Goal: Task Accomplishment & Management: Manage account settings

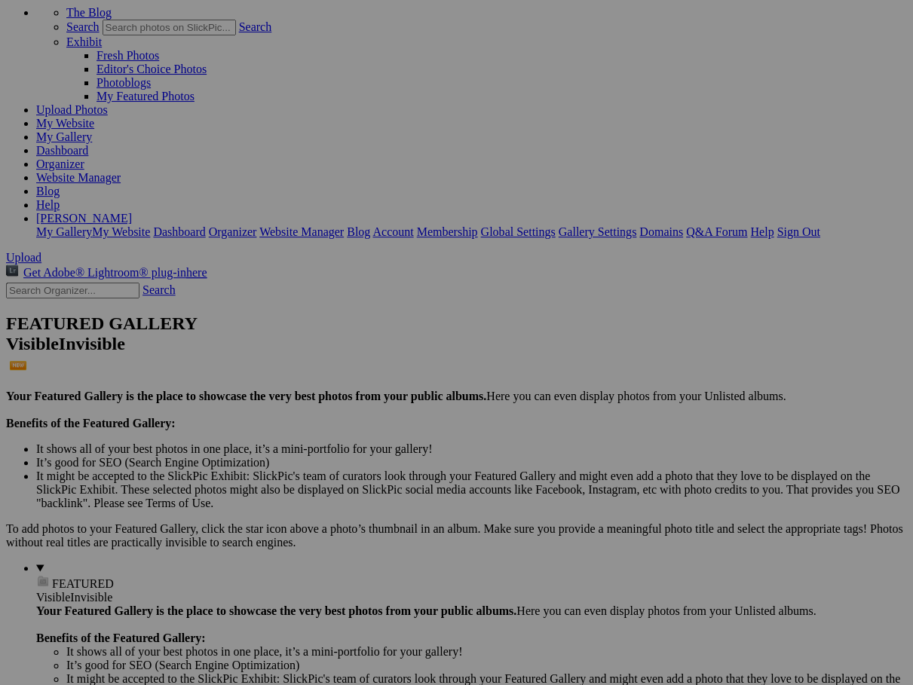
scroll to position [87, 0]
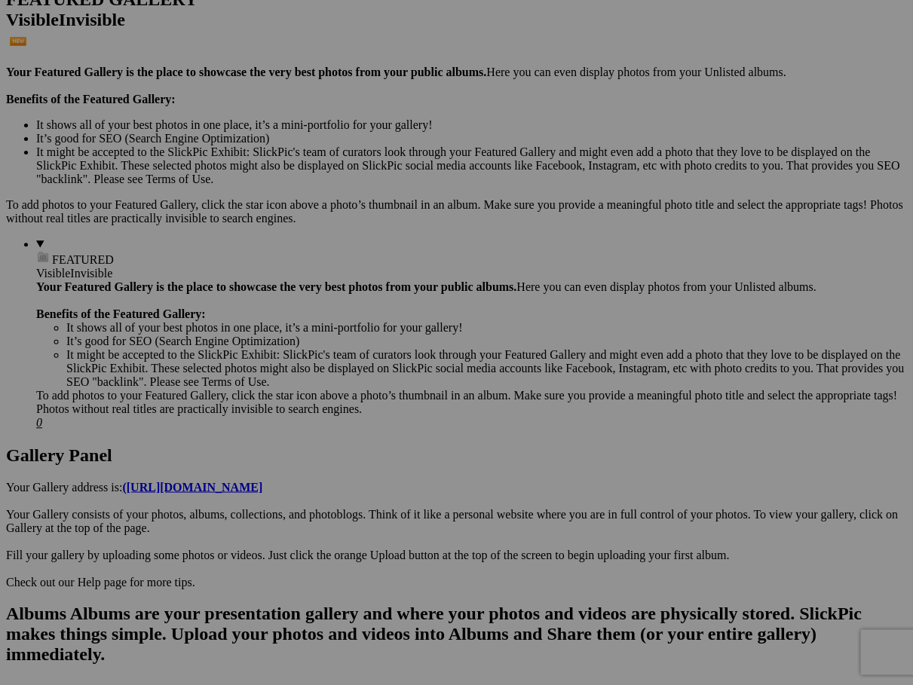
scroll to position [416, 0]
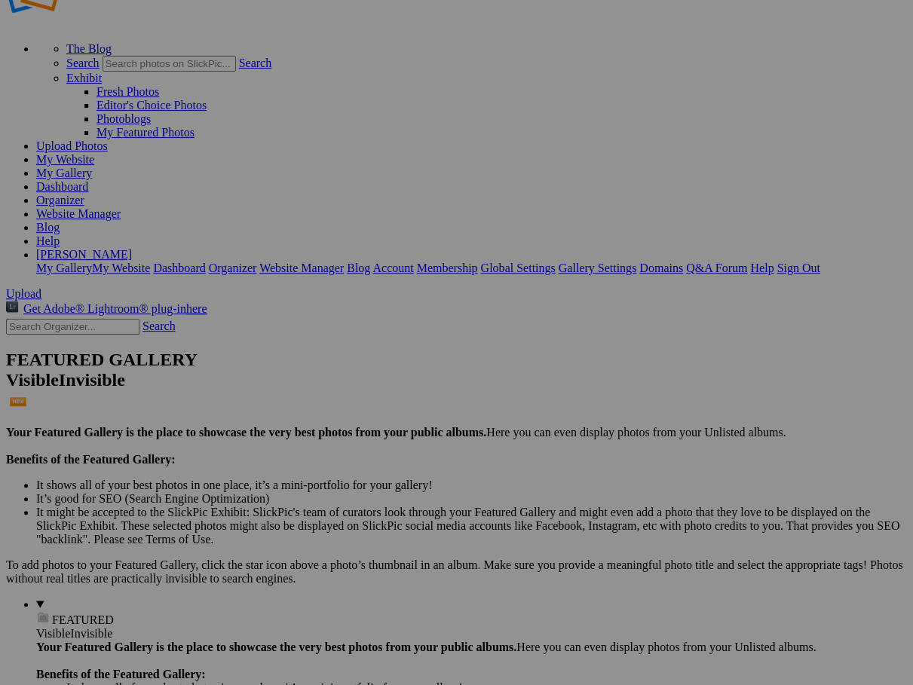
scroll to position [54, 0]
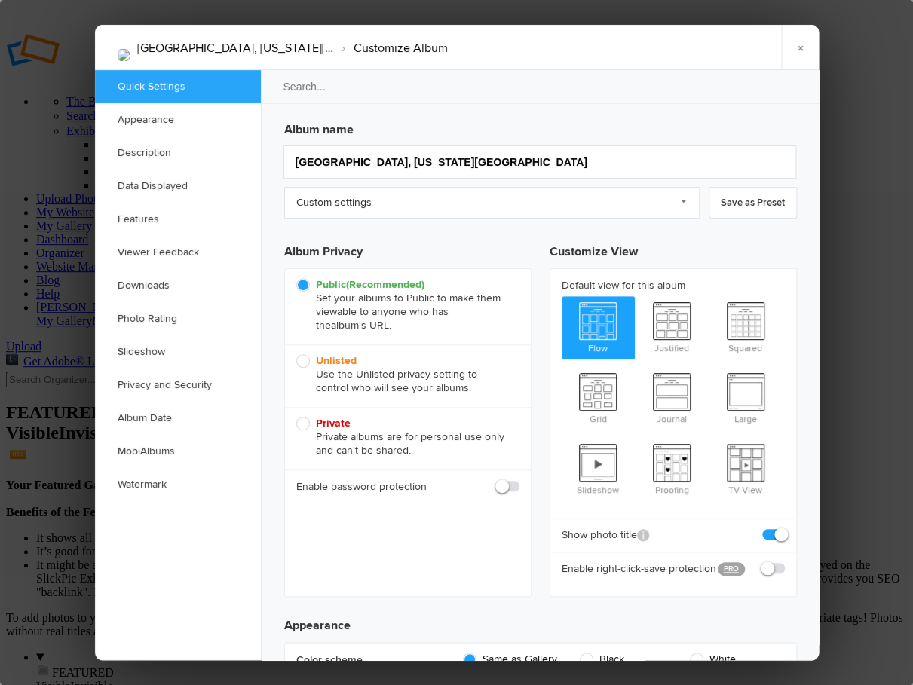
click at [302, 417] on span "Private Private albums are for personal use only and can't be shared." at bounding box center [404, 437] width 216 height 41
click at [296, 417] on input "Private Private albums are for personal use only and can't be shared." at bounding box center [295, 416] width 1 height 1
radio input "true"
click at [801, 45] on link "×" at bounding box center [800, 47] width 38 height 45
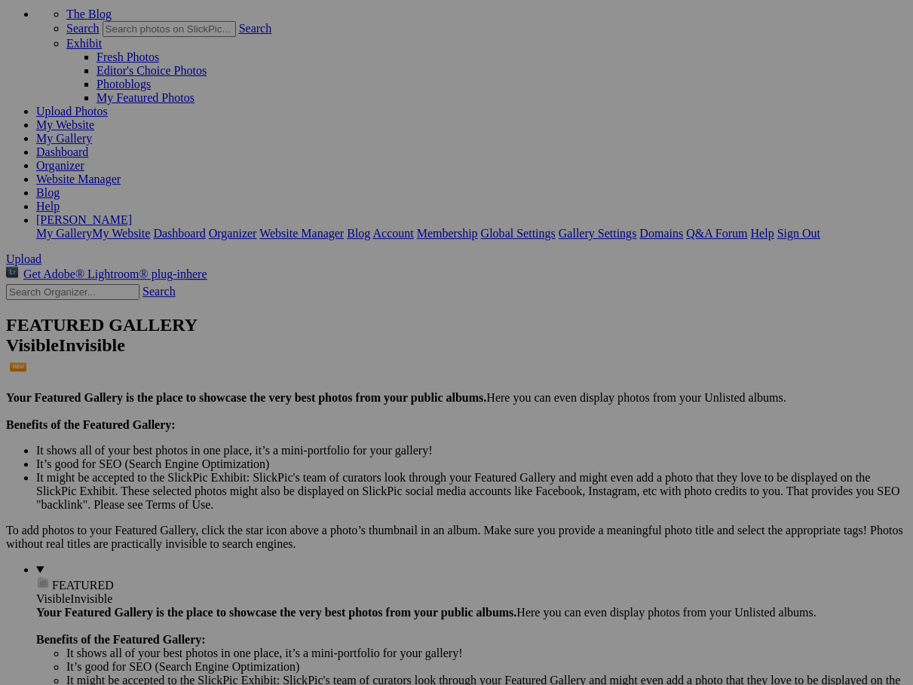
scroll to position [87, 0]
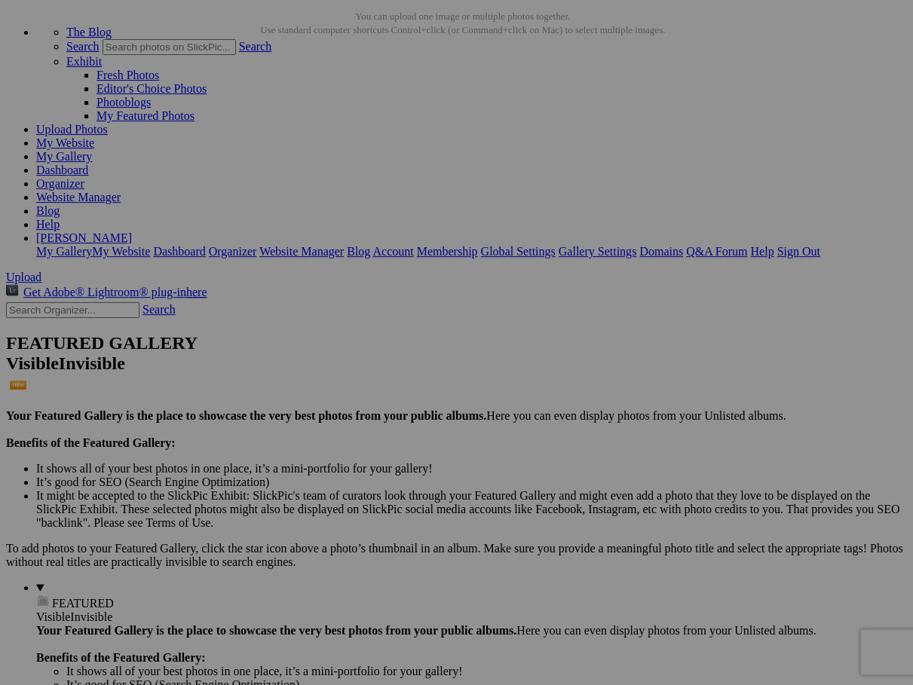
scroll to position [58, 0]
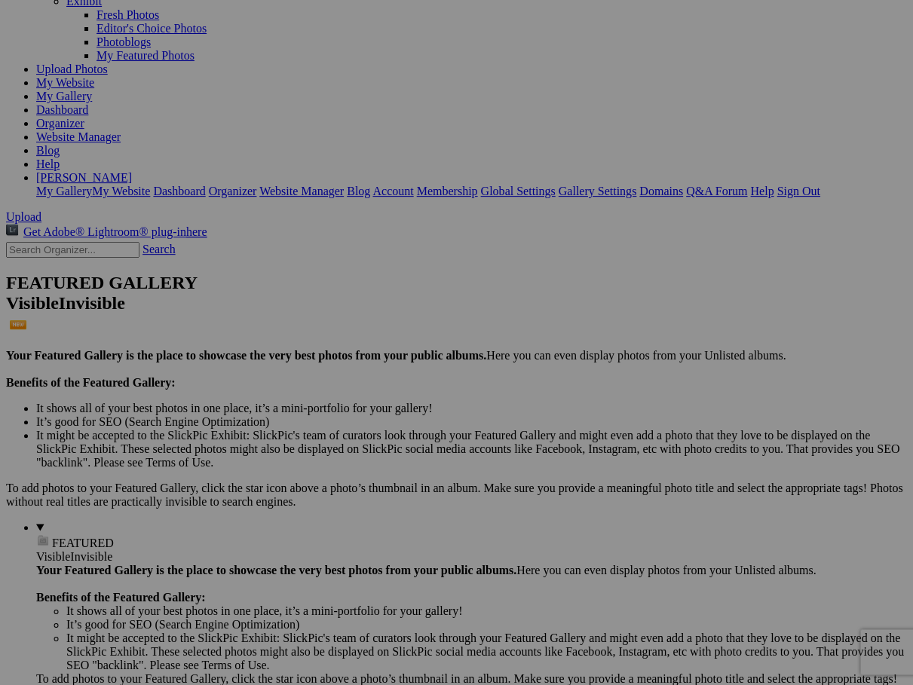
scroll to position [107, 0]
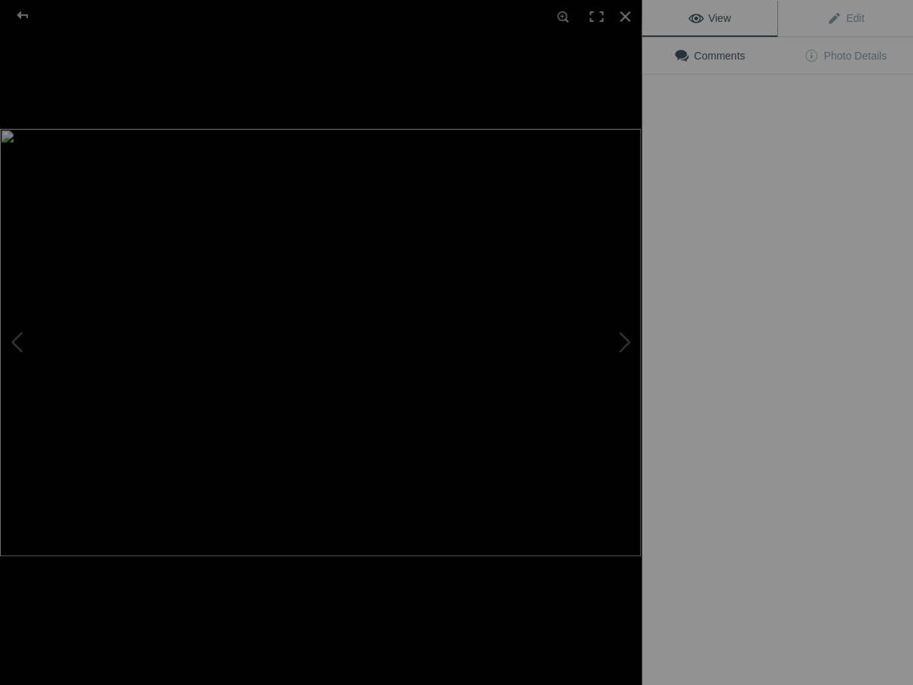
click at [423, 251] on img at bounding box center [320, 342] width 641 height 427
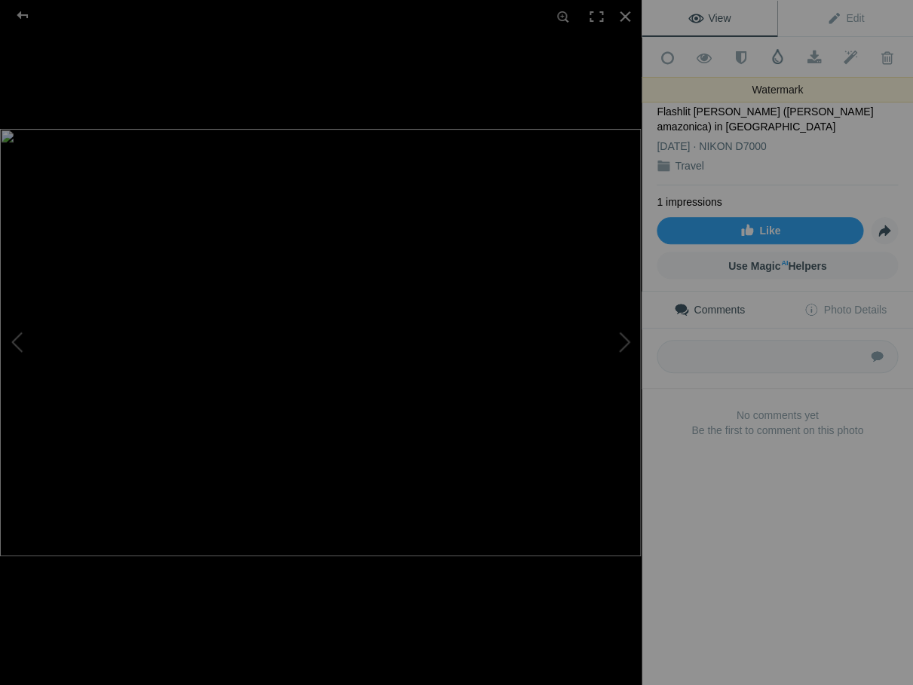
click at [777, 59] on span at bounding box center [777, 56] width 15 height 15
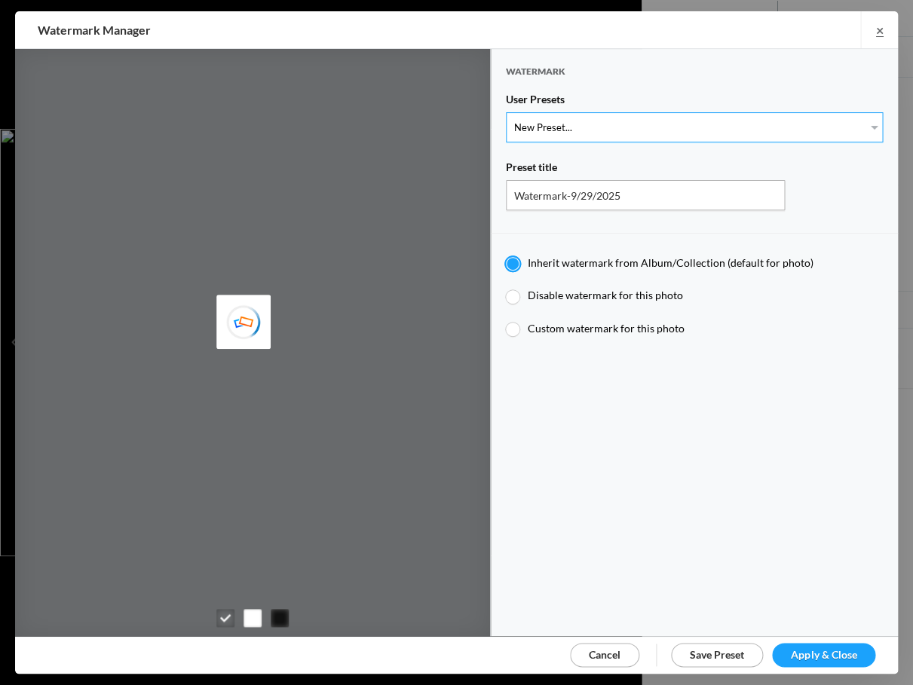
select select "1: Object"
type input "Watermark-7/22/2025"
radio input "false"
radio input "true"
type input "Jim Liskovec"
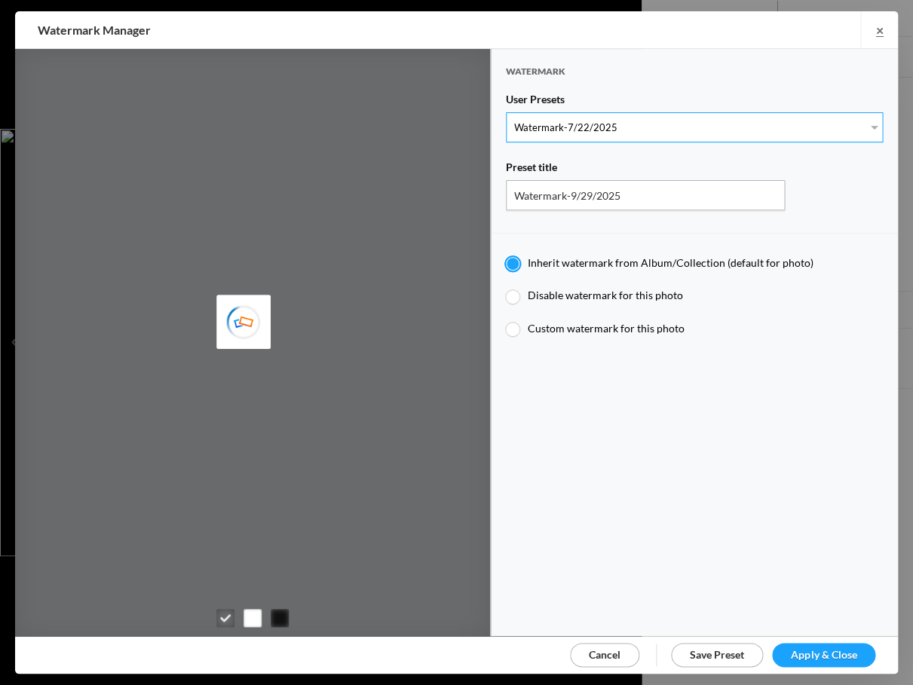
radio input "false"
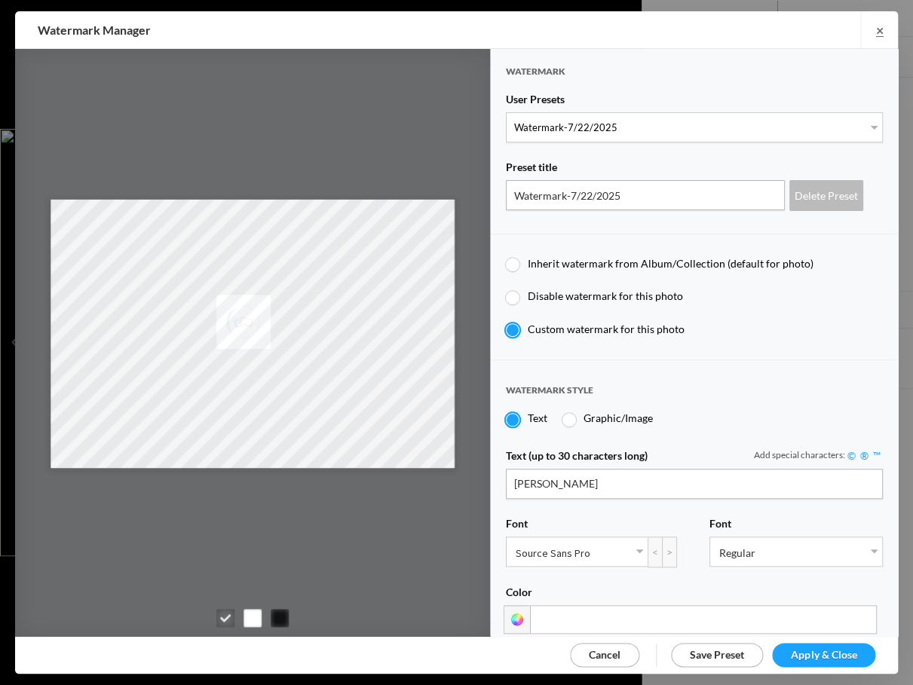
click at [812, 652] on span "Apply & Close" at bounding box center [824, 654] width 66 height 13
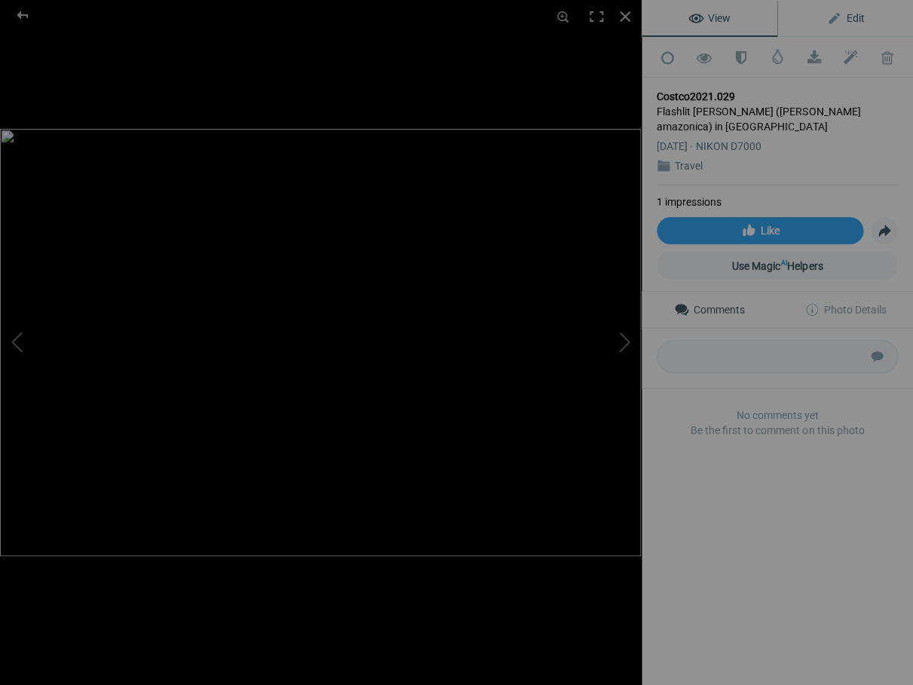
click at [854, 15] on span "Edit" at bounding box center [845, 18] width 38 height 12
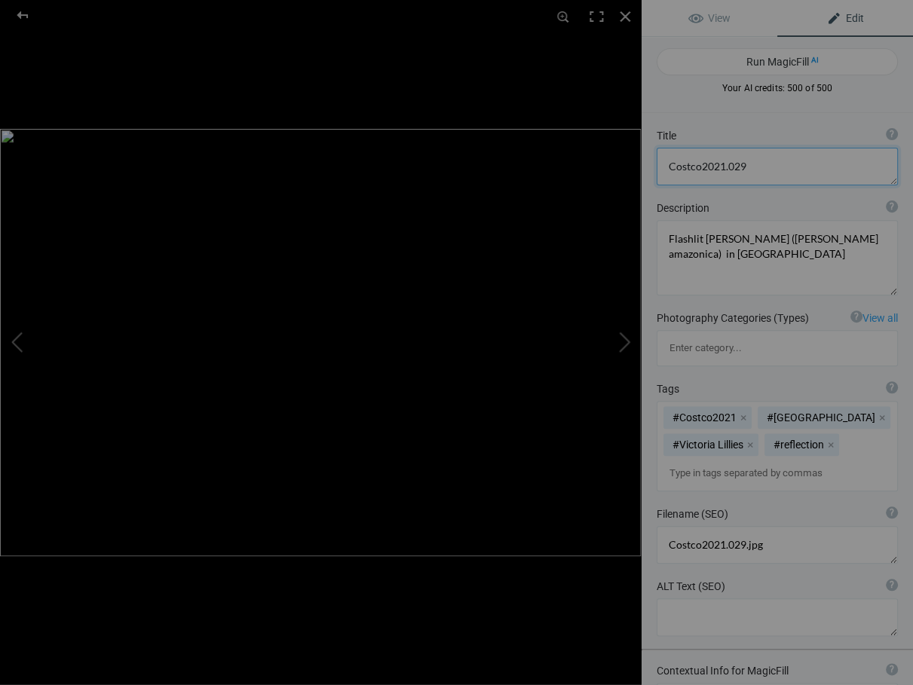
click at [751, 166] on textarea at bounding box center [776, 167] width 241 height 38
type textarea "C"
type textarea "[PERSON_NAME], [GEOGRAPHIC_DATA]"
click at [625, 14] on div at bounding box center [624, 16] width 33 height 33
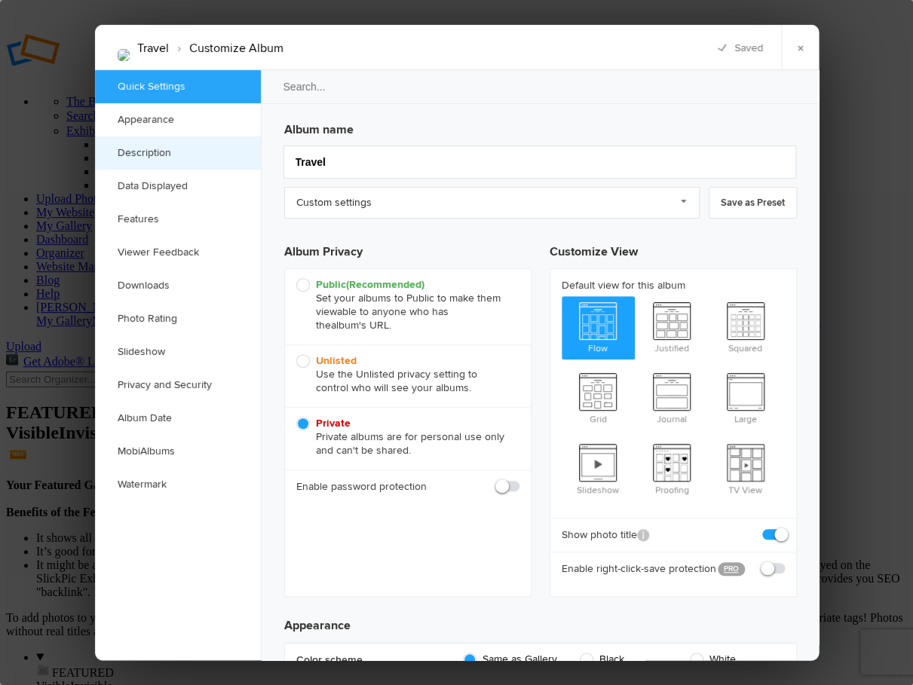
click at [146, 150] on link "Description" at bounding box center [178, 152] width 166 height 33
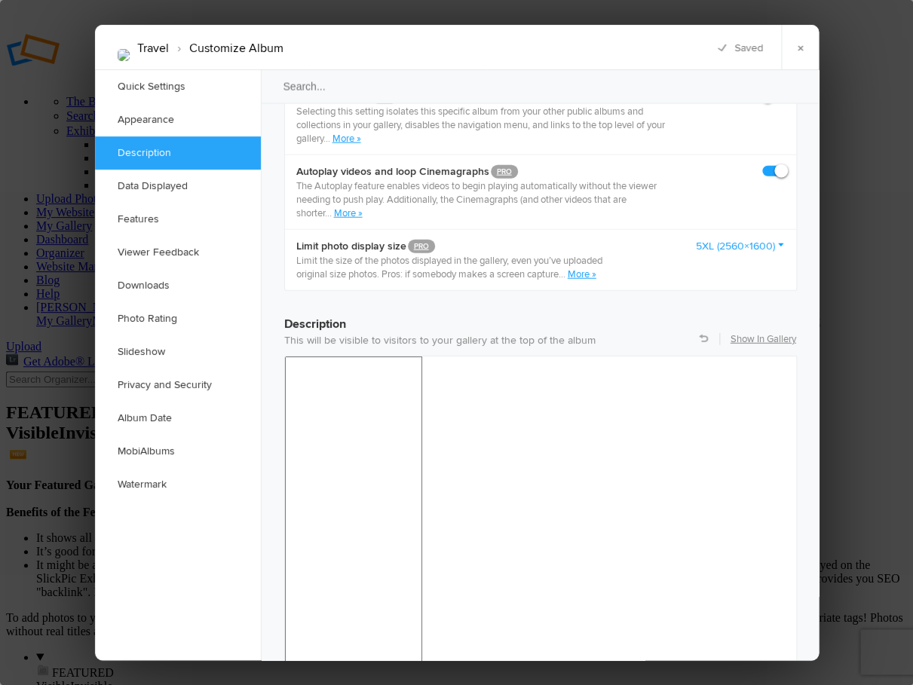
scroll to position [1163, 0]
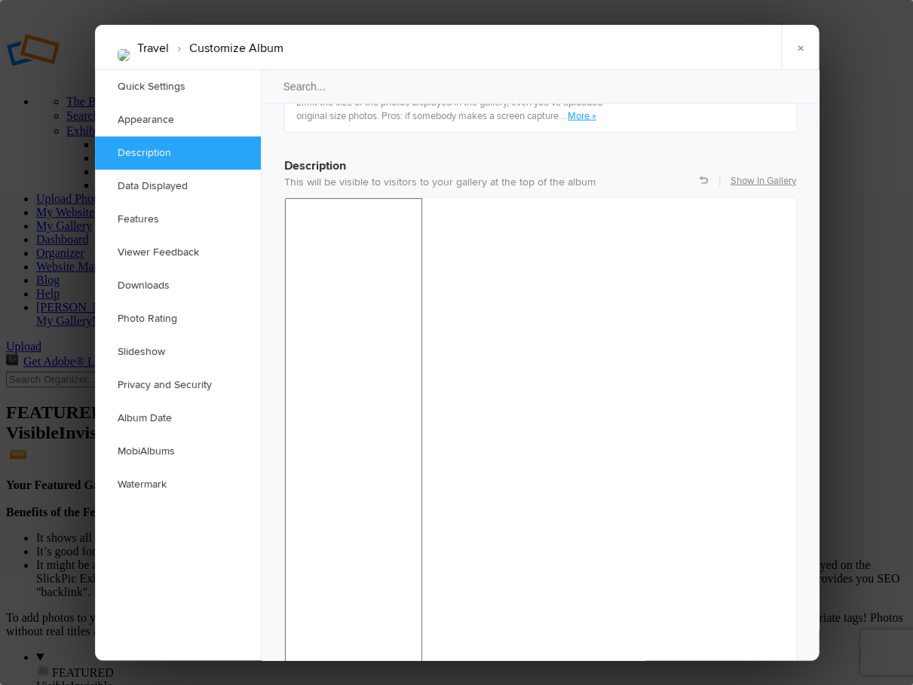
drag, startPoint x: 394, startPoint y: 927, endPoint x: 415, endPoint y: 929, distance: 20.4
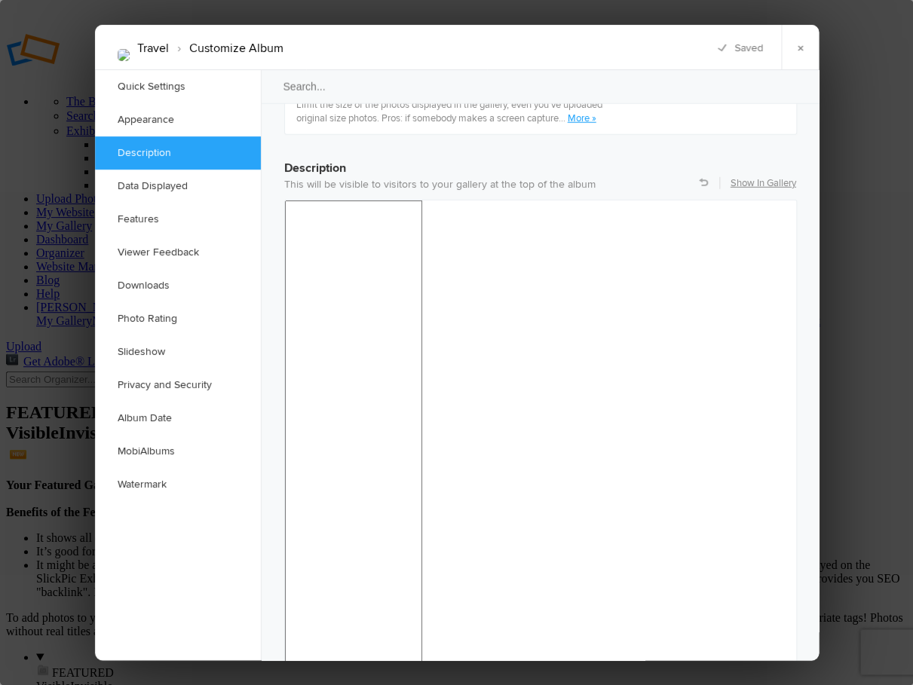
drag, startPoint x: 293, startPoint y: 920, endPoint x: 357, endPoint y: 972, distance: 82.5
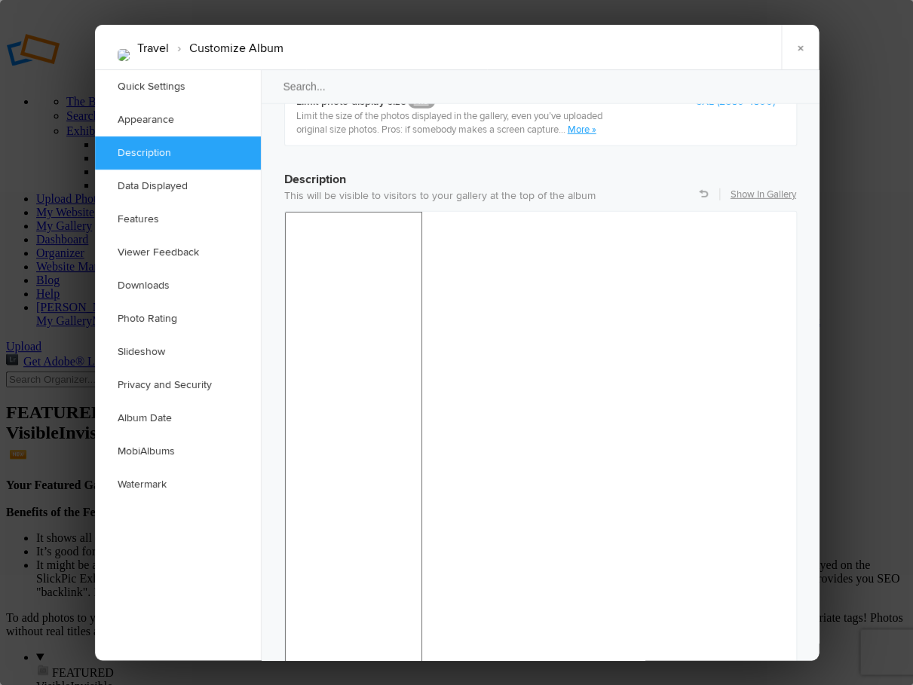
scroll to position [1148, 0]
click at [800, 48] on link "×" at bounding box center [800, 47] width 38 height 45
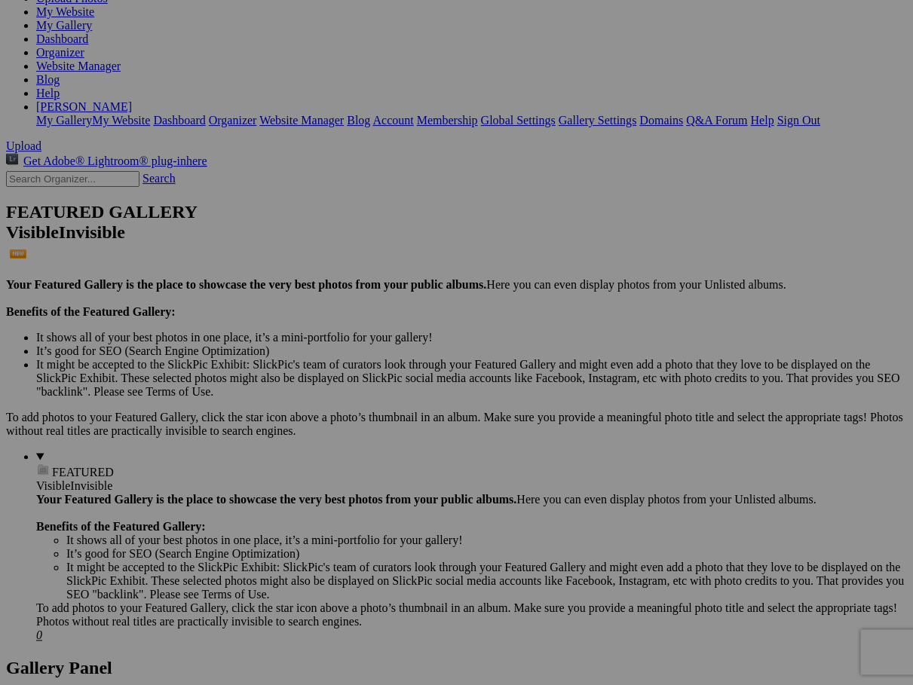
scroll to position [203, 0]
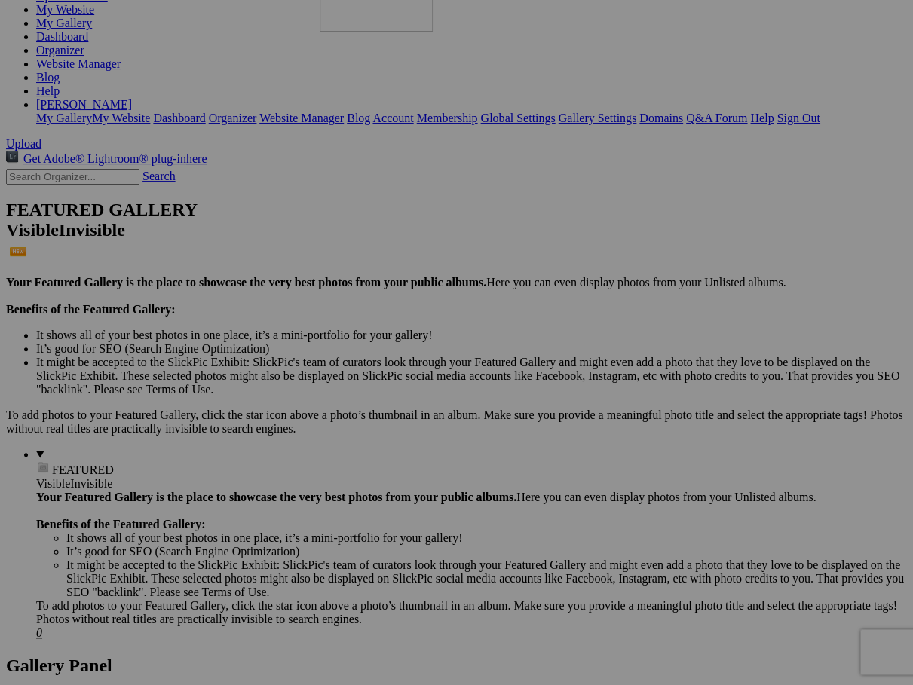
drag, startPoint x: 719, startPoint y: 446, endPoint x: 532, endPoint y: 79, distance: 411.9
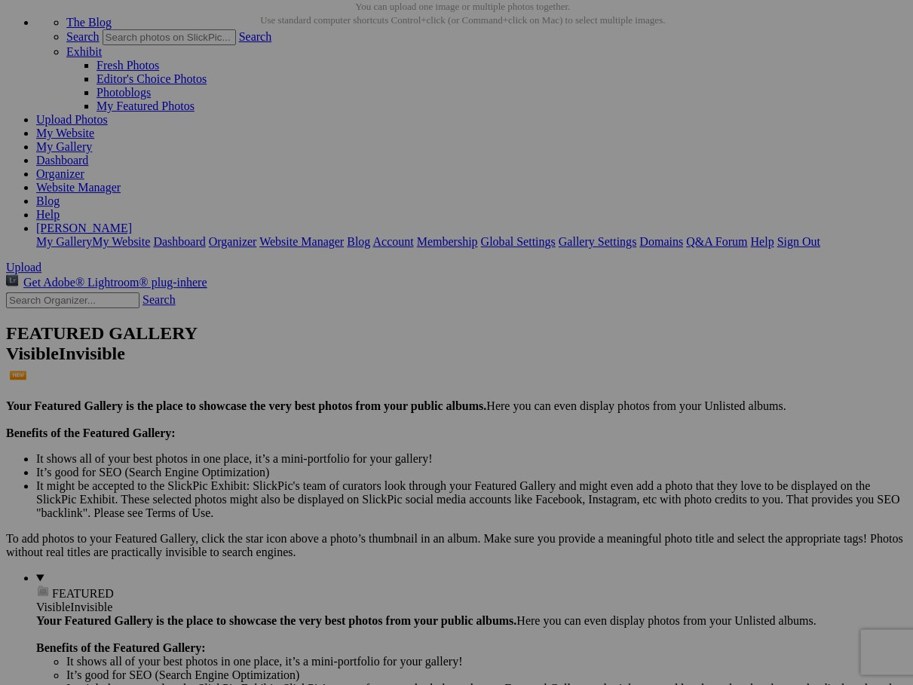
scroll to position [80, 0]
drag, startPoint x: 454, startPoint y: 190, endPoint x: 530, endPoint y: 161, distance: 81.3
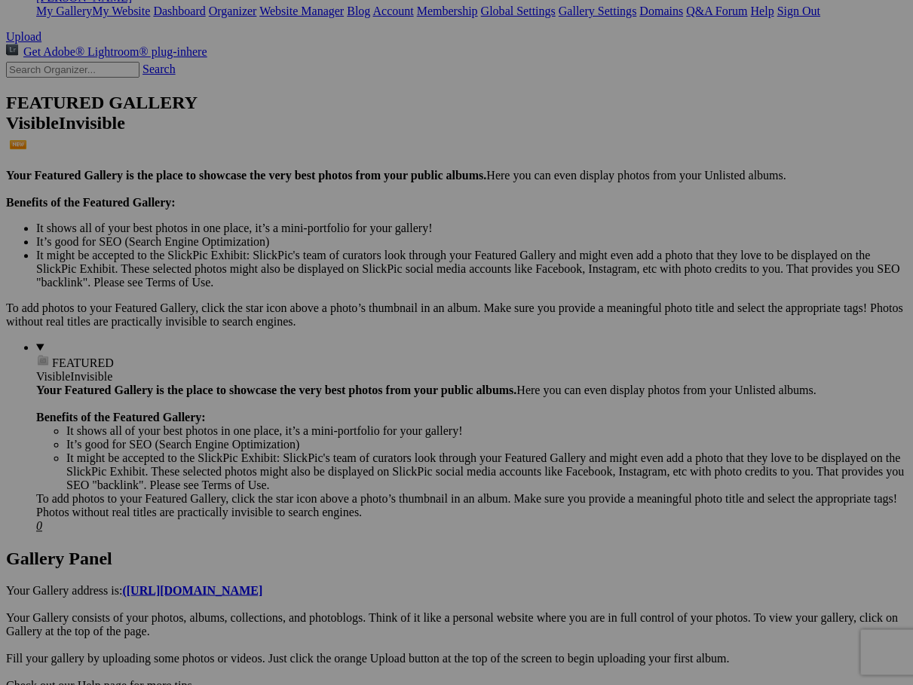
scroll to position [314, 0]
